Goal: Find specific page/section: Find specific page/section

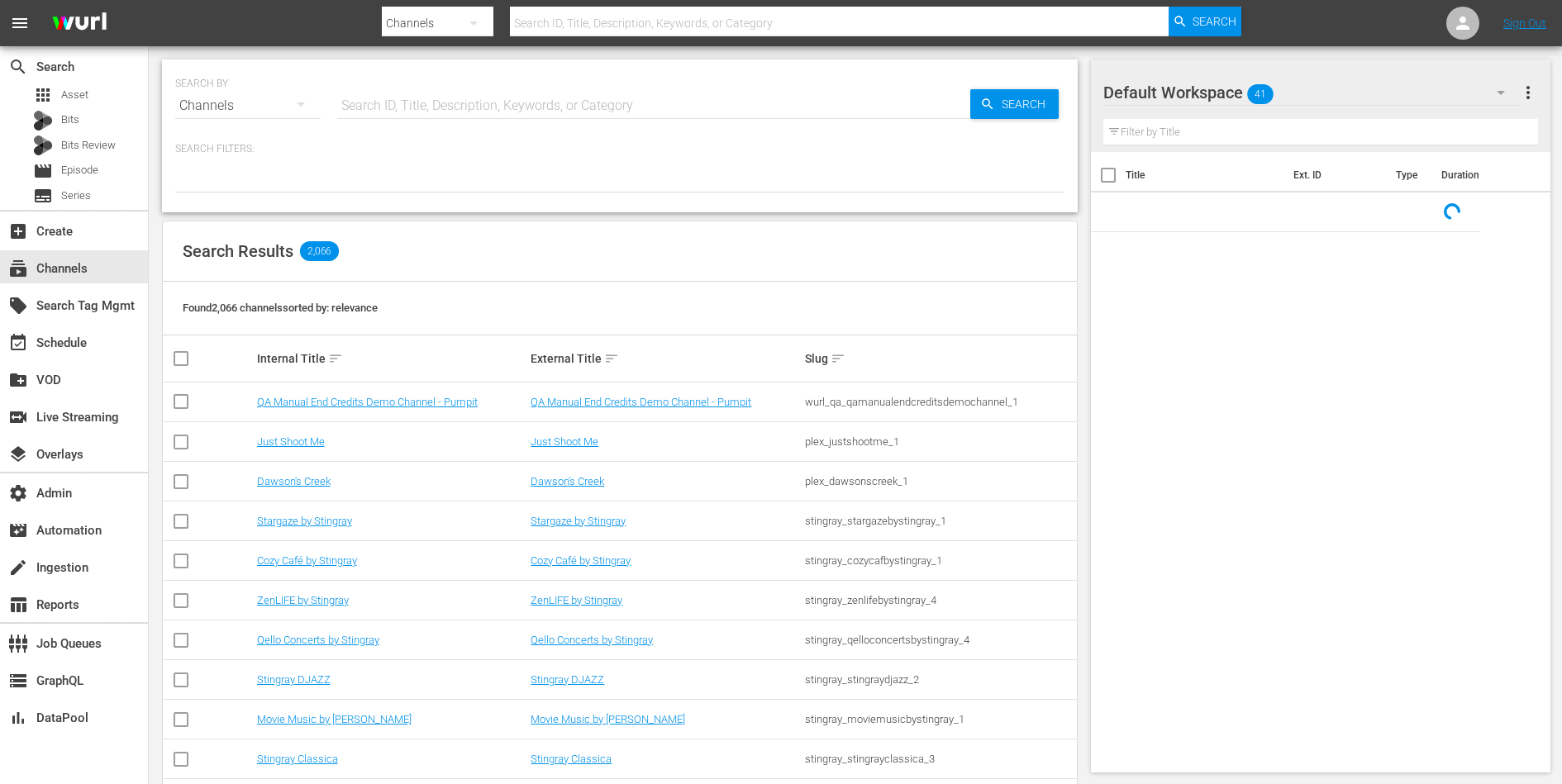
click at [427, 116] on input "text" at bounding box center [653, 106] width 633 height 40
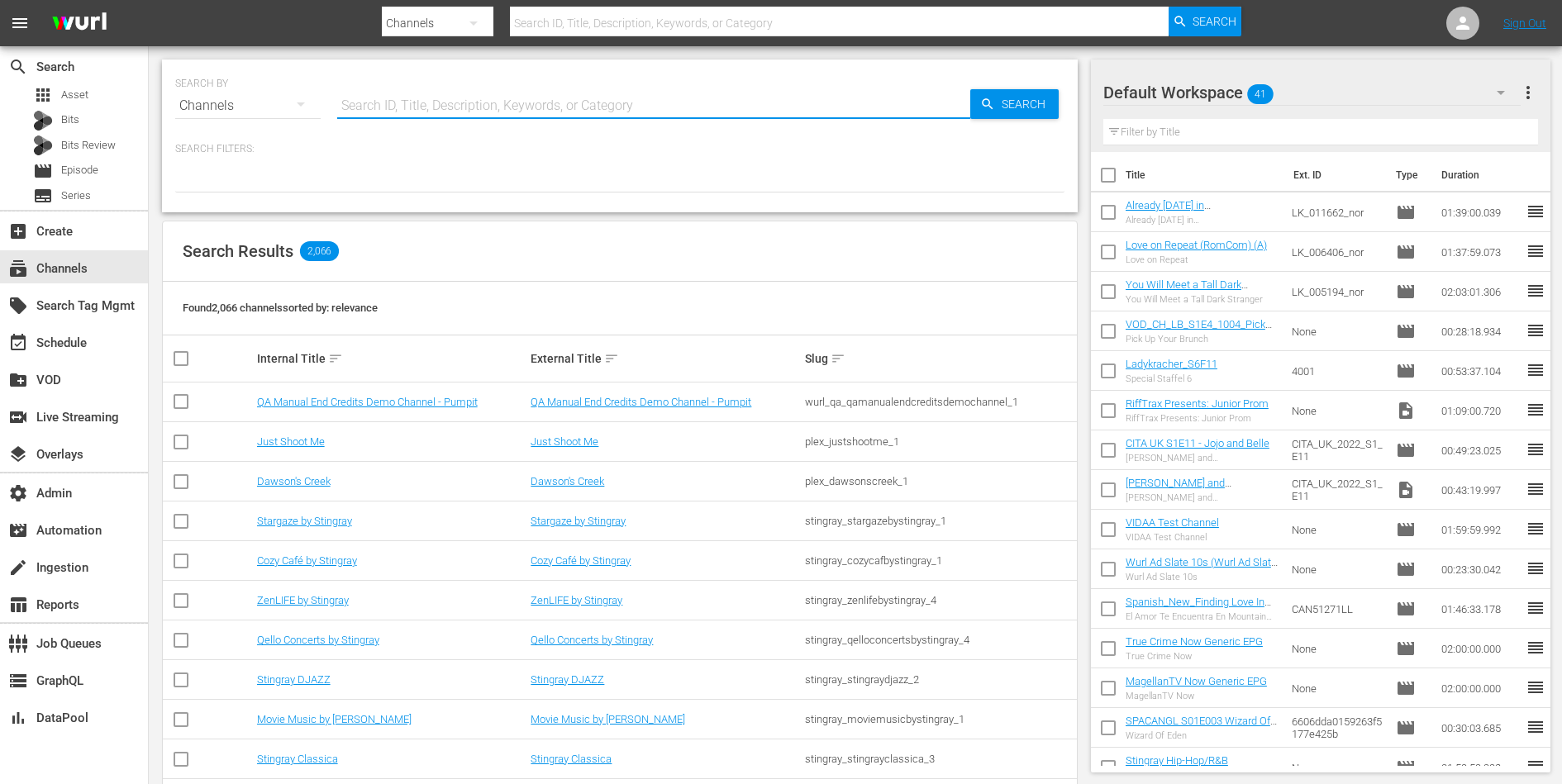
paste input "game_show_network_gettv_1"
type input "game_show_network_gettv_1"
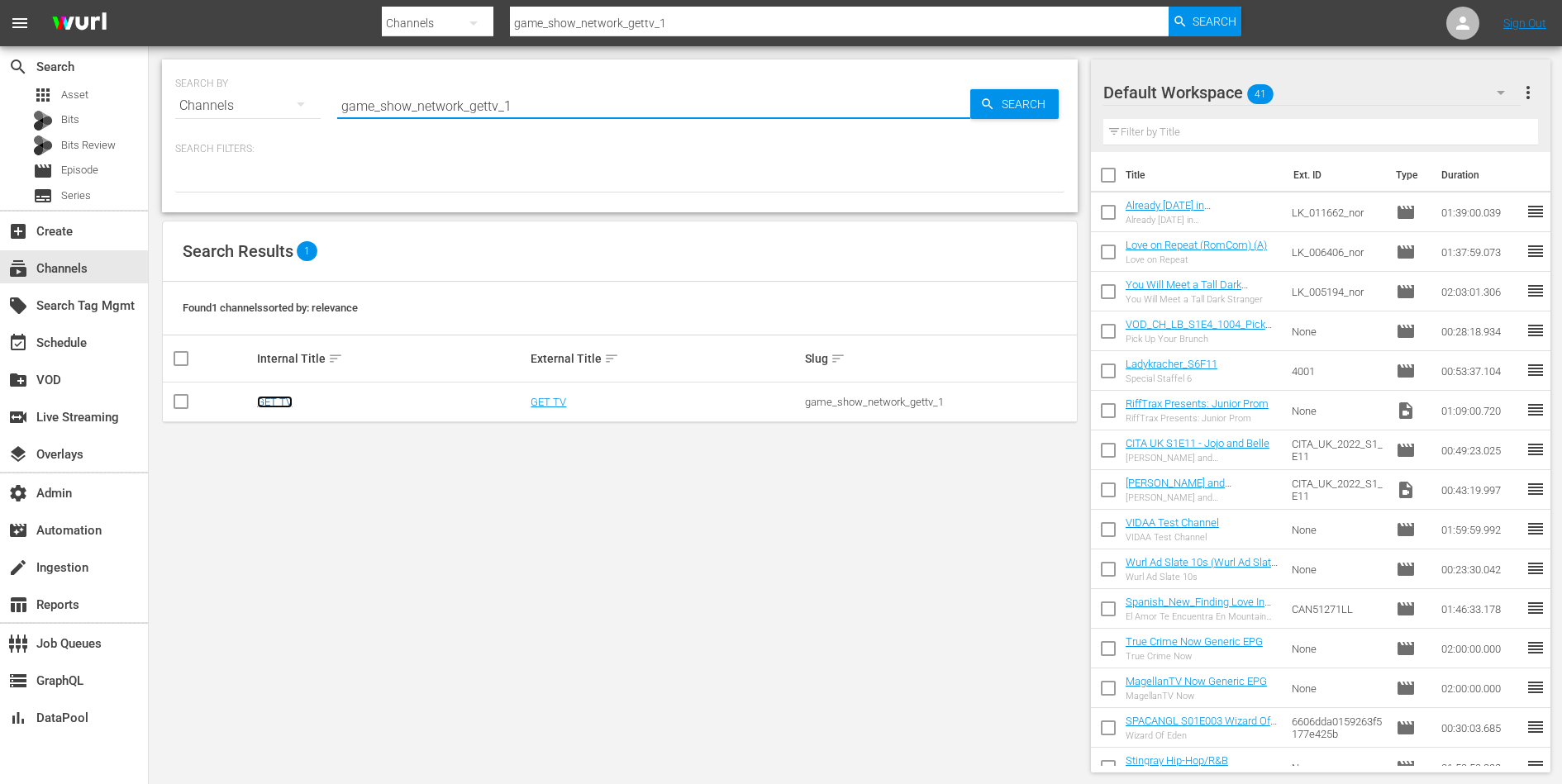
click at [276, 396] on link "GET TV" at bounding box center [274, 402] width 35 height 13
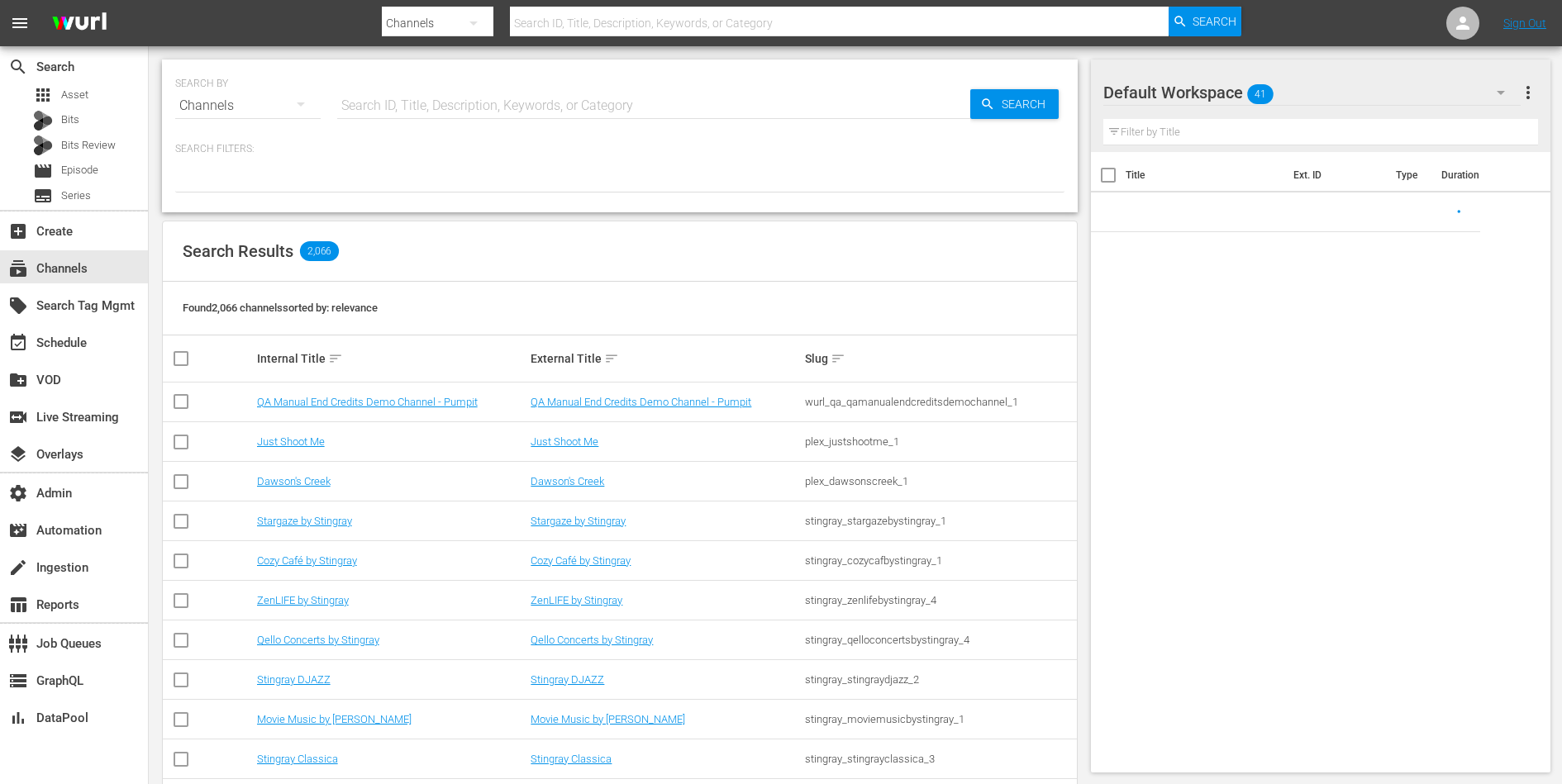
click at [411, 108] on input "text" at bounding box center [653, 106] width 633 height 40
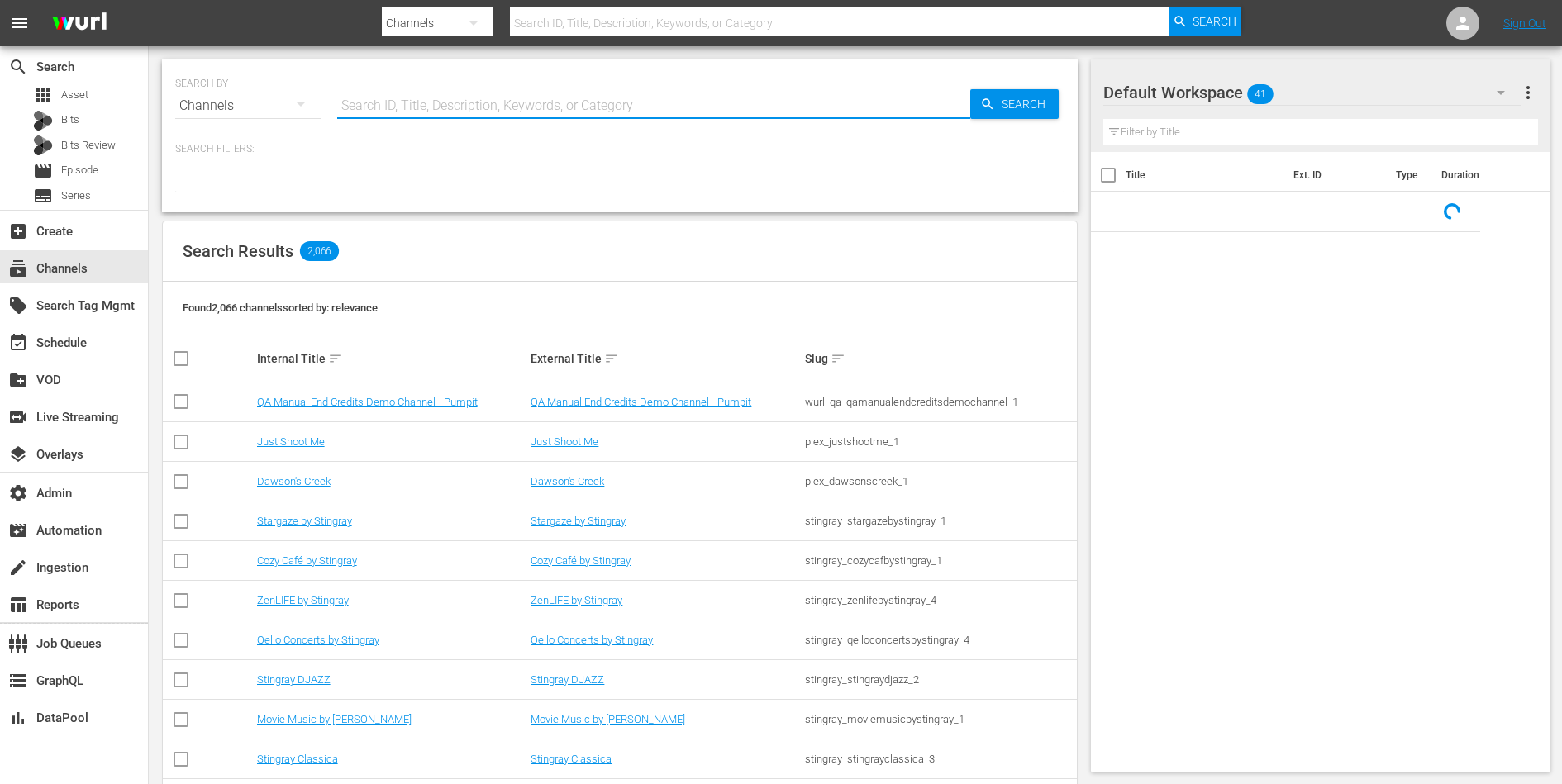
paste input "game_show_network_gettv_1"
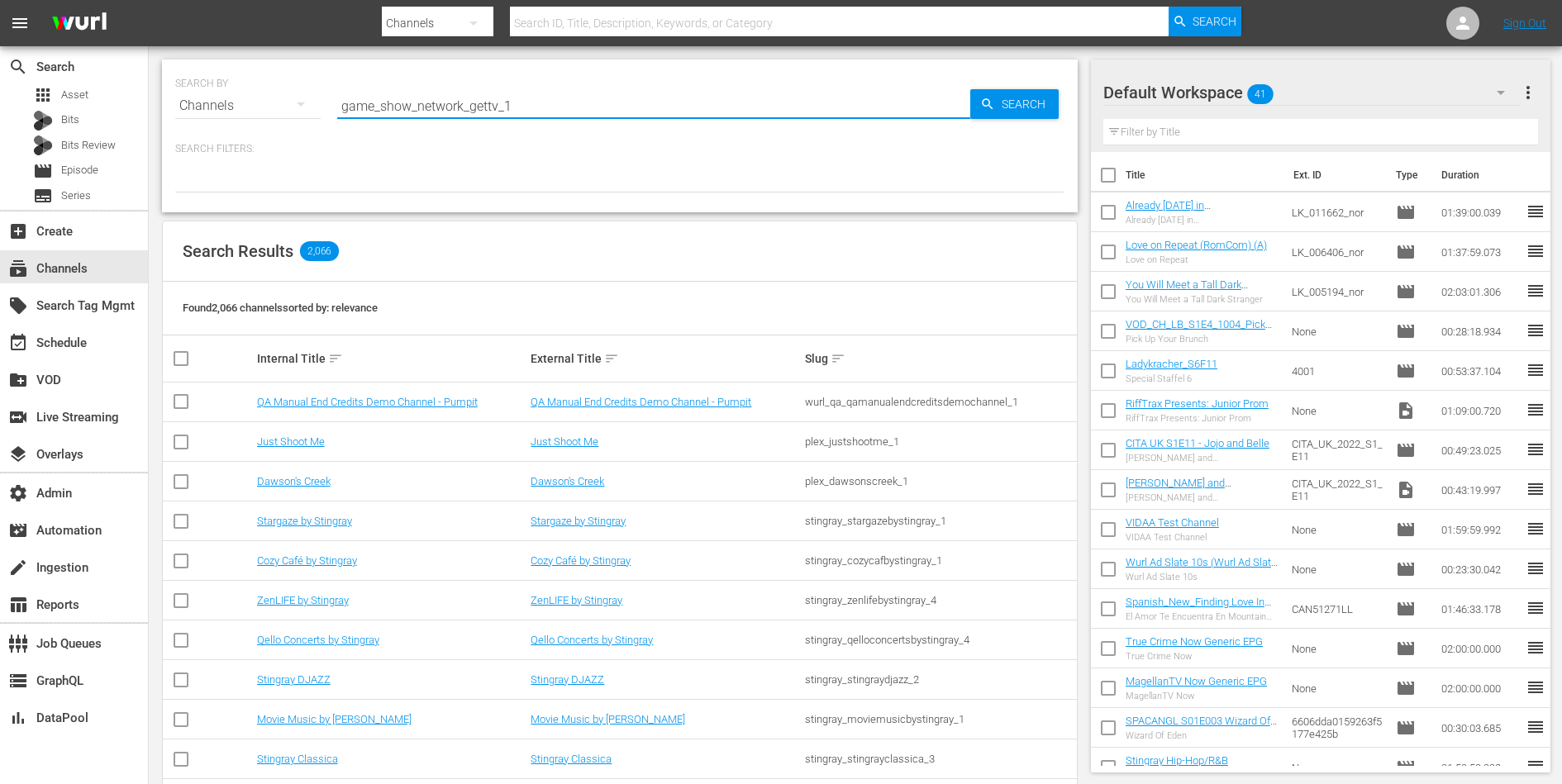
type input "game_show_network_gettv_1"
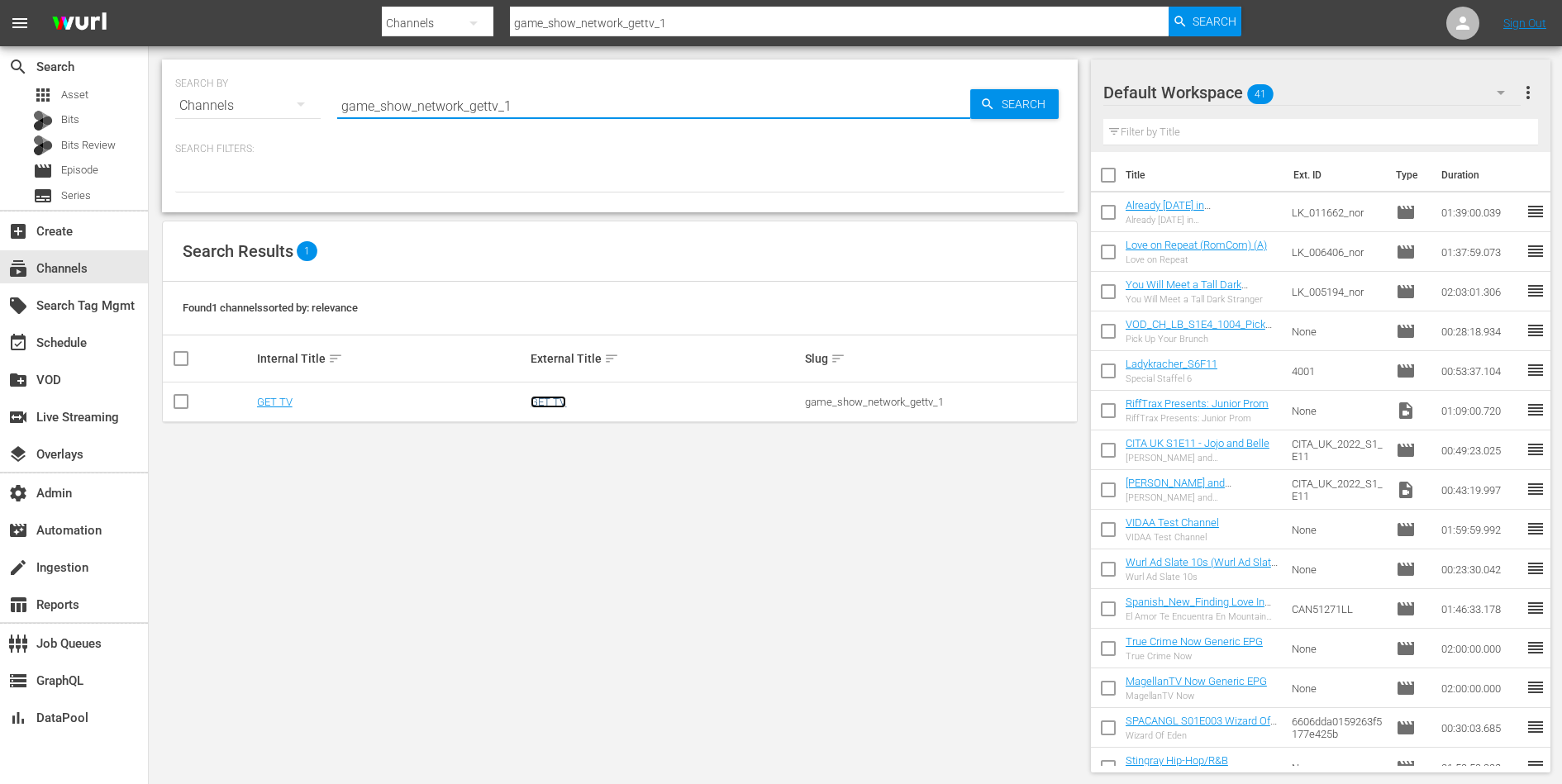
click at [533, 405] on link "GET TV" at bounding box center [548, 402] width 35 height 13
